Goal: Task Accomplishment & Management: Use online tool/utility

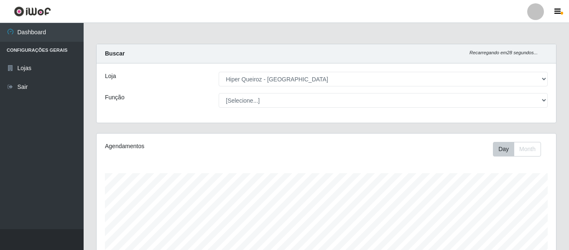
select select "497"
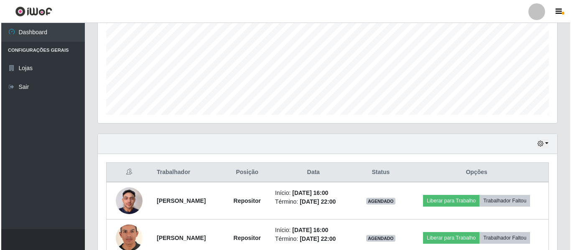
scroll to position [198, 0]
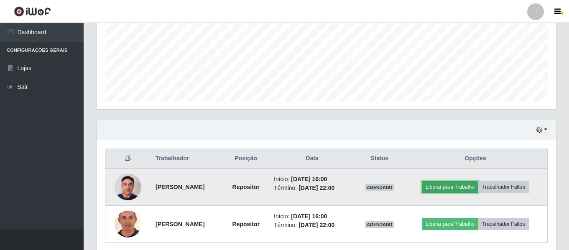
click at [466, 189] on button "Liberar para Trabalho" at bounding box center [450, 187] width 56 height 12
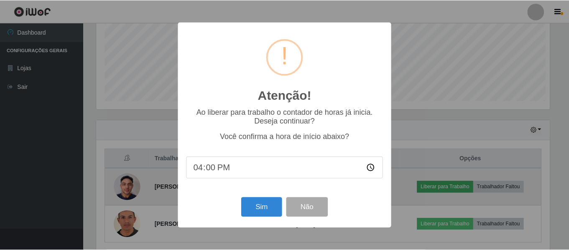
scroll to position [173, 455]
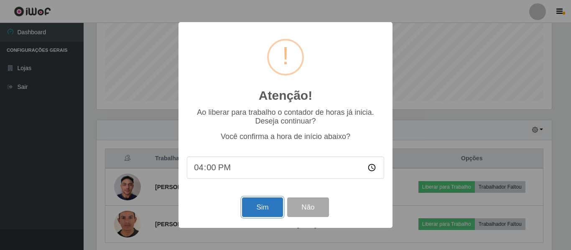
click at [271, 212] on button "Sim" at bounding box center [262, 208] width 41 height 20
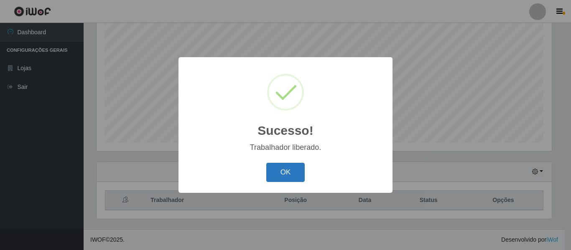
click at [274, 171] on button "OK" at bounding box center [285, 173] width 39 height 20
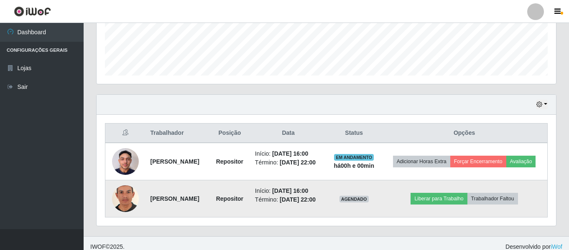
scroll to position [240, 0]
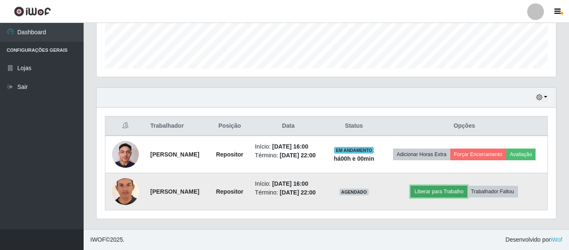
click at [462, 189] on button "Liberar para Trabalho" at bounding box center [438, 192] width 56 height 12
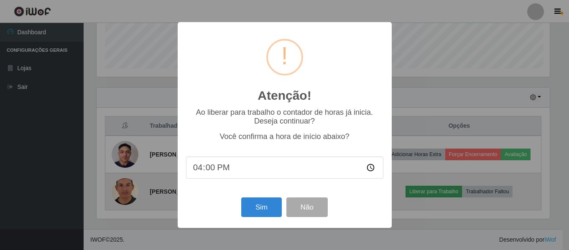
scroll to position [173, 455]
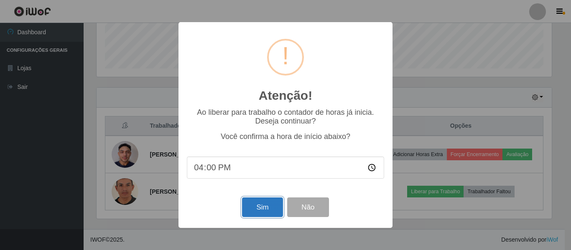
click at [258, 204] on button "Sim" at bounding box center [262, 208] width 41 height 20
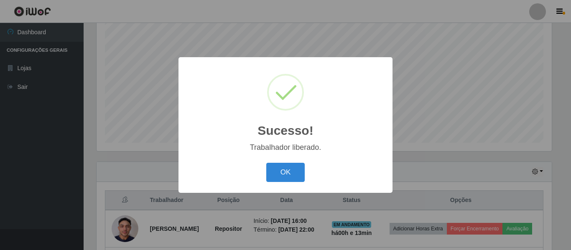
click at [266, 163] on button "OK" at bounding box center [285, 173] width 39 height 20
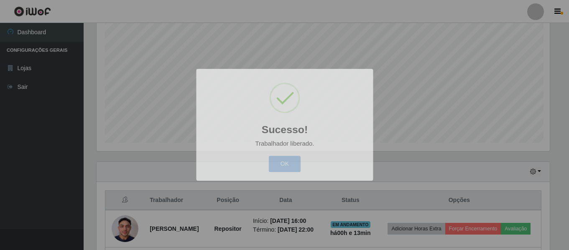
scroll to position [173, 459]
